Goal: Transaction & Acquisition: Purchase product/service

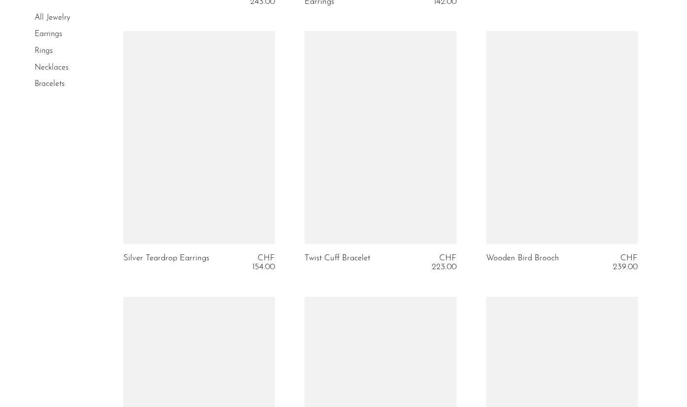
scroll to position [1154, 0]
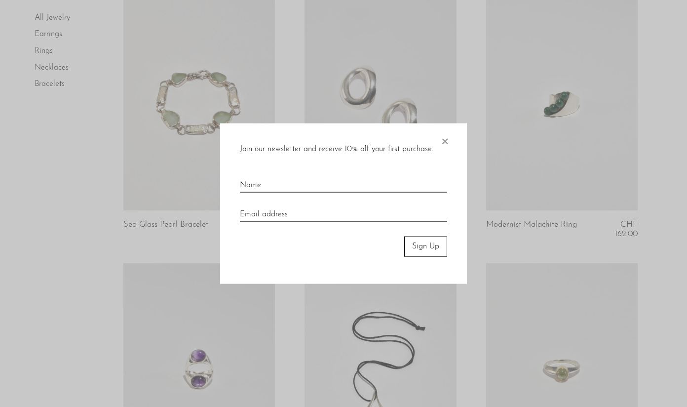
click at [447, 140] on span "×" at bounding box center [445, 139] width 10 height 32
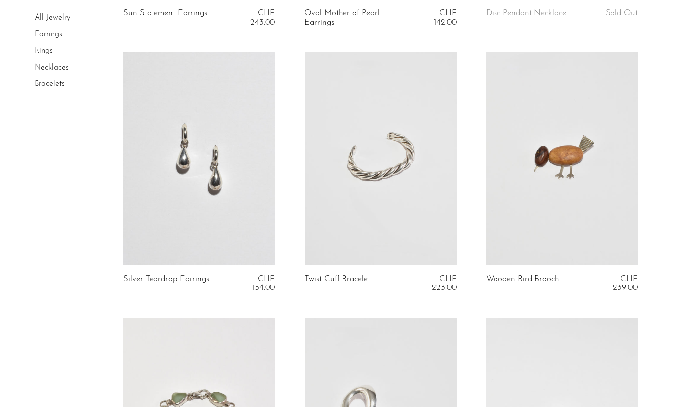
scroll to position [736, 0]
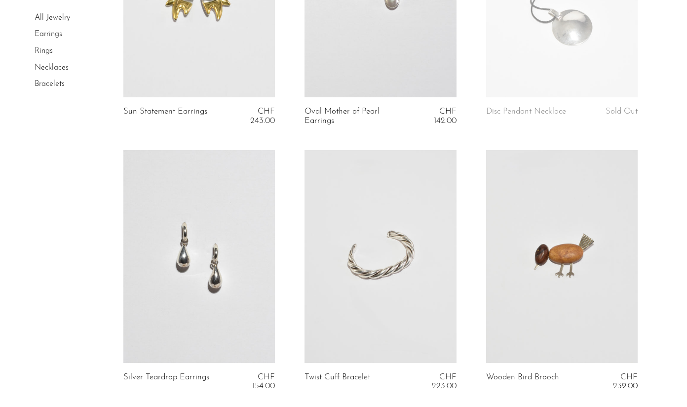
click at [52, 34] on link "Earrings" at bounding box center [49, 35] width 28 height 8
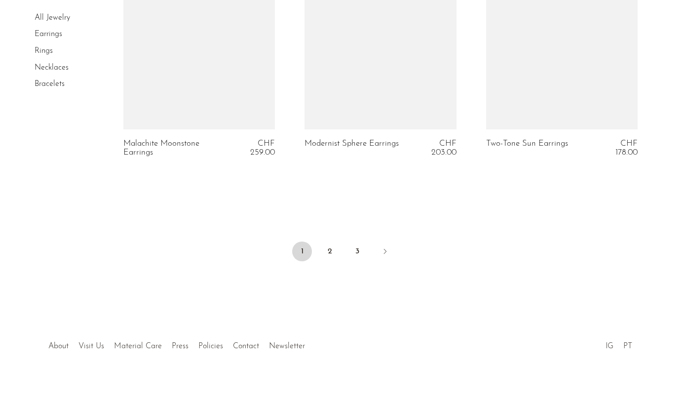
scroll to position [3091, 0]
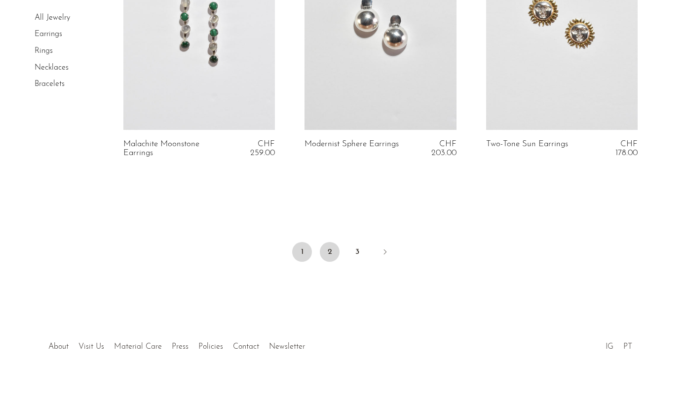
click at [328, 248] on link "2" at bounding box center [330, 252] width 20 height 20
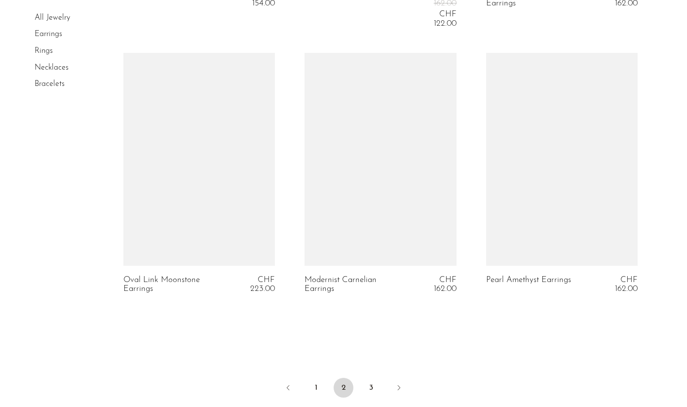
scroll to position [2983, 0]
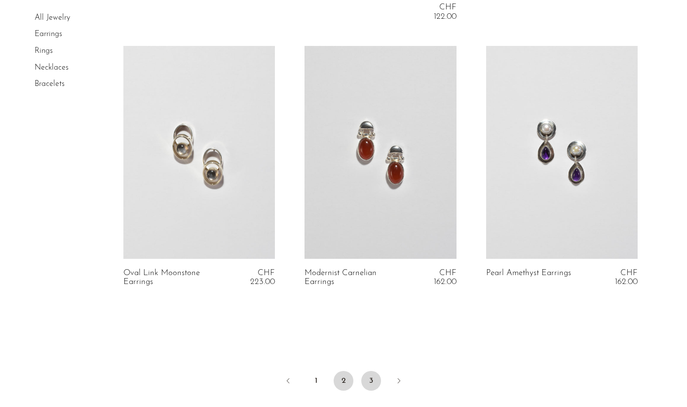
click at [374, 376] on link "3" at bounding box center [371, 381] width 20 height 20
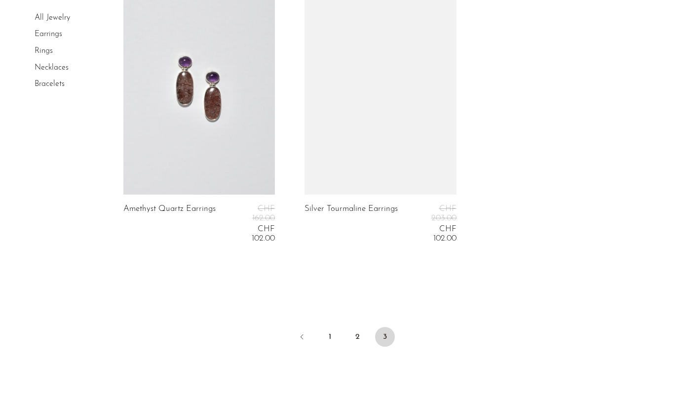
scroll to position [2105, 0]
